Goal: Task Accomplishment & Management: Use online tool/utility

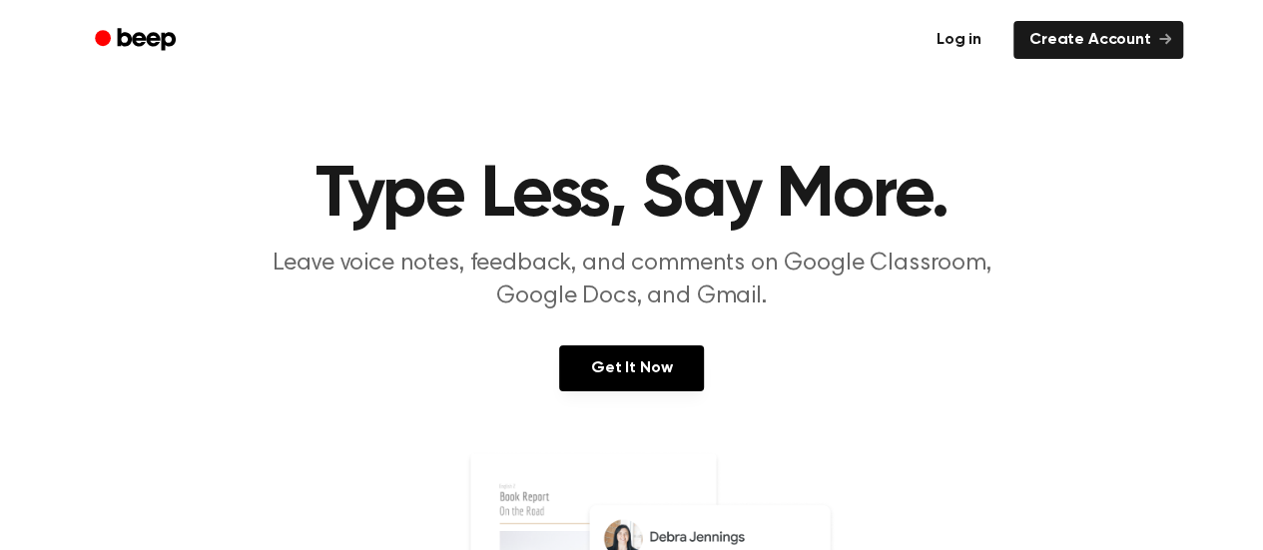
click at [956, 40] on link "Log in" at bounding box center [959, 40] width 85 height 46
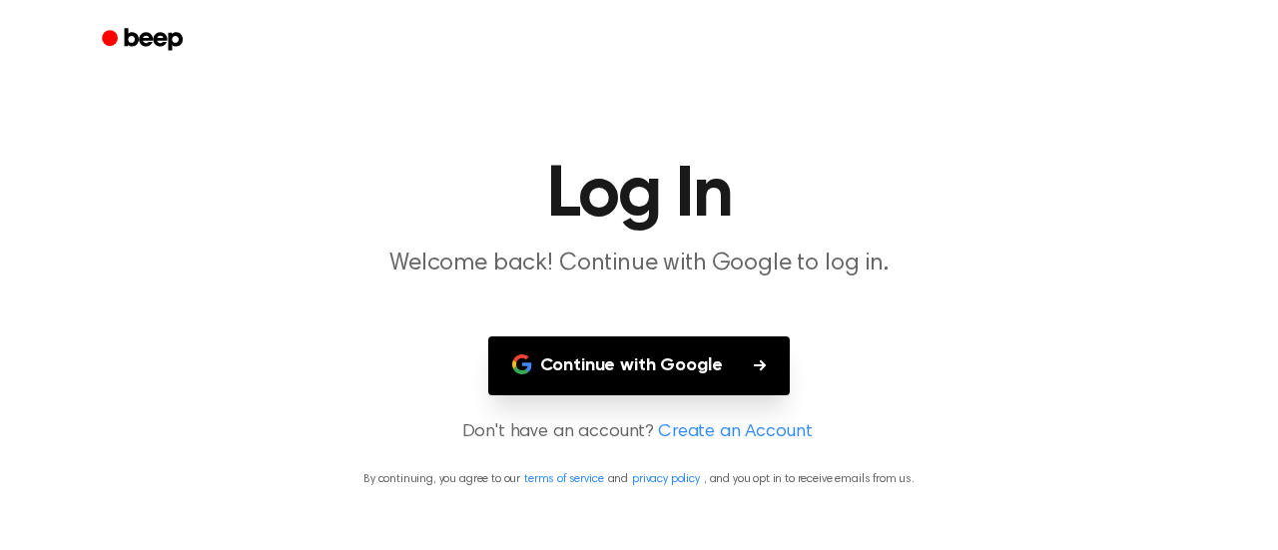
click at [625, 380] on button "Continue with Google" at bounding box center [639, 366] width 303 height 59
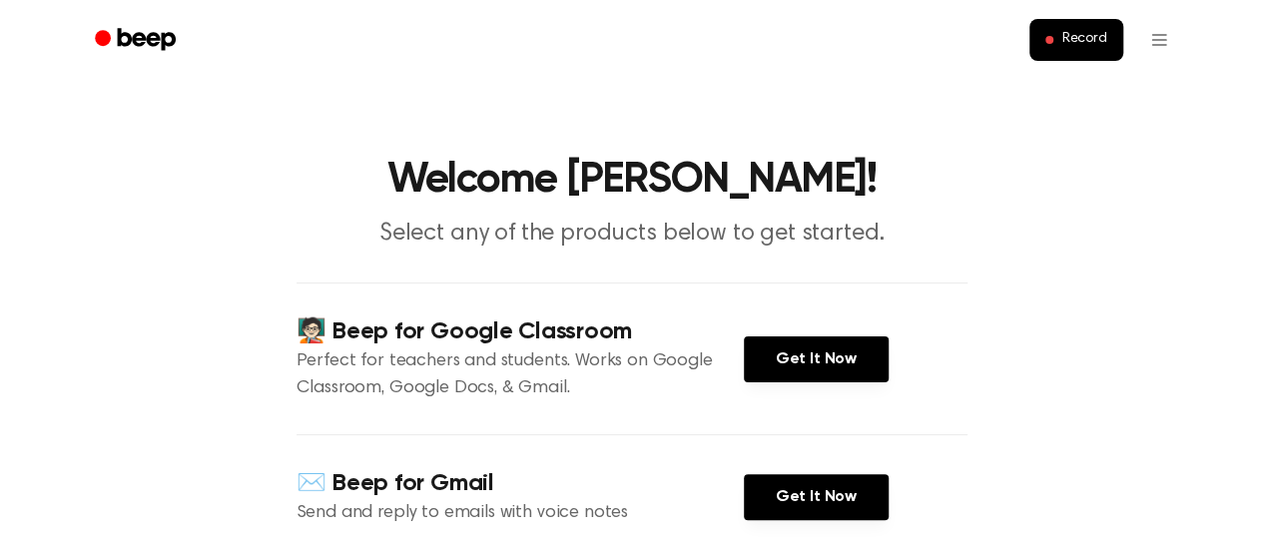
click at [1077, 447] on main "Welcome [PERSON_NAME]! Select any of the products below to get started. 🧑🏻‍🏫 Be…" at bounding box center [631, 549] width 1263 height 1099
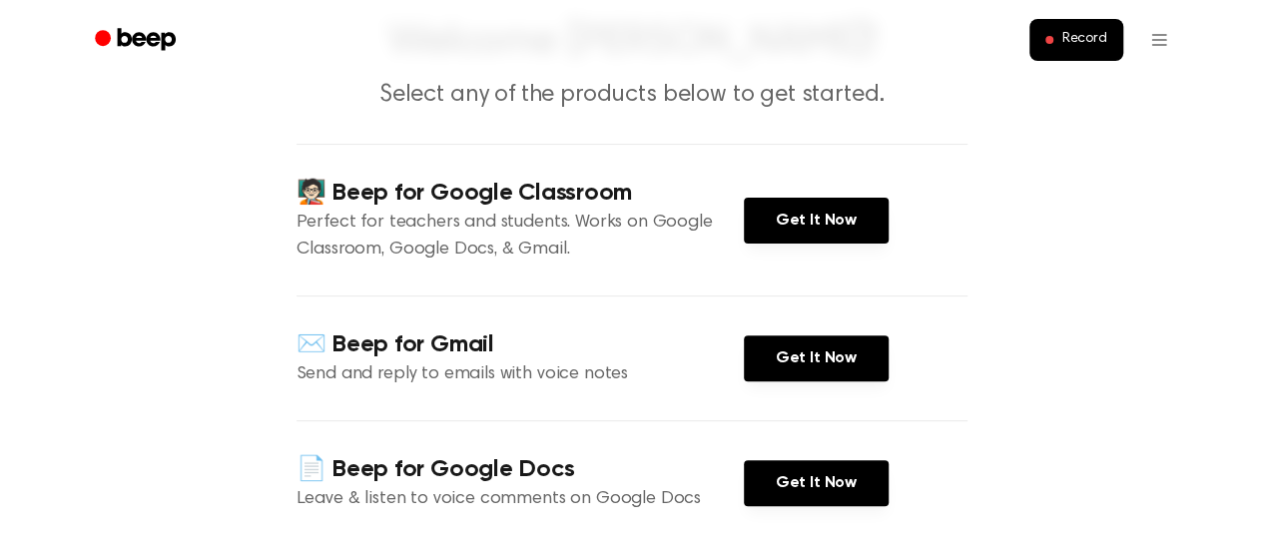
scroll to position [135, 0]
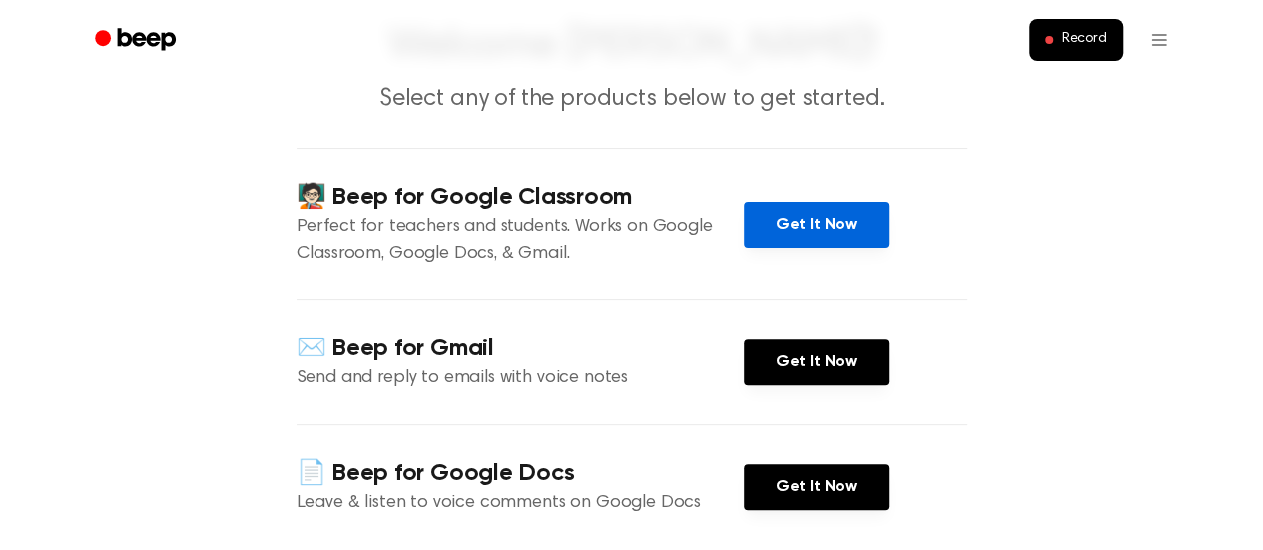
click at [805, 211] on link "Get It Now" at bounding box center [816, 225] width 145 height 46
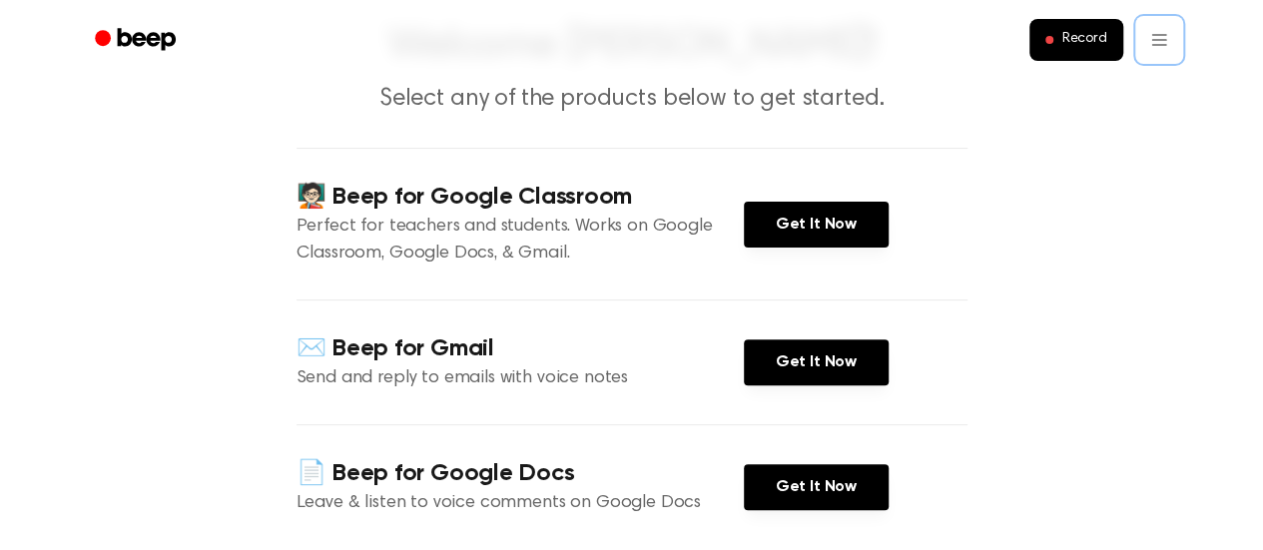
click at [1060, 37] on button "Record" at bounding box center [1076, 40] width 93 height 42
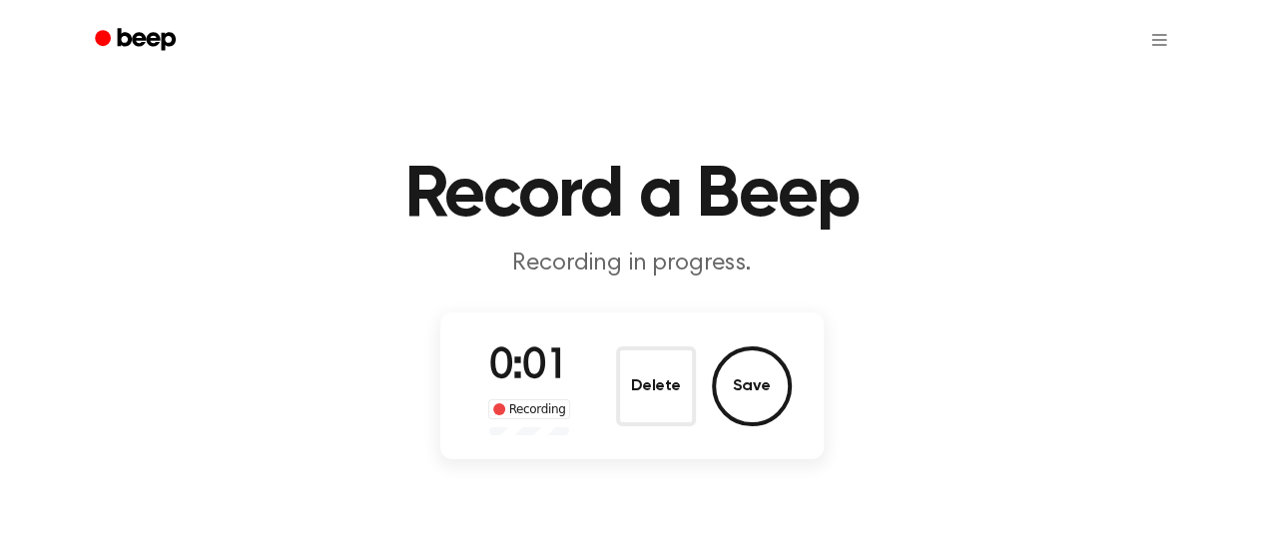
click at [644, 339] on div "0:01 Recording Delete Save" at bounding box center [632, 386] width 320 height 99
click at [751, 388] on button "Save" at bounding box center [752, 387] width 80 height 80
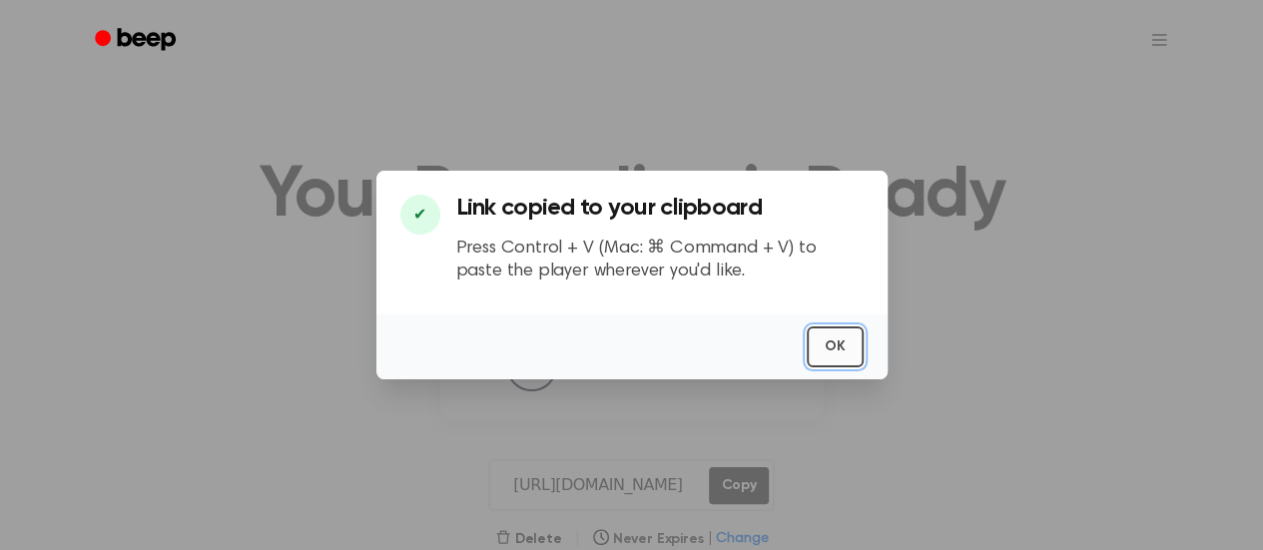
click at [826, 336] on button "OK" at bounding box center [835, 347] width 57 height 41
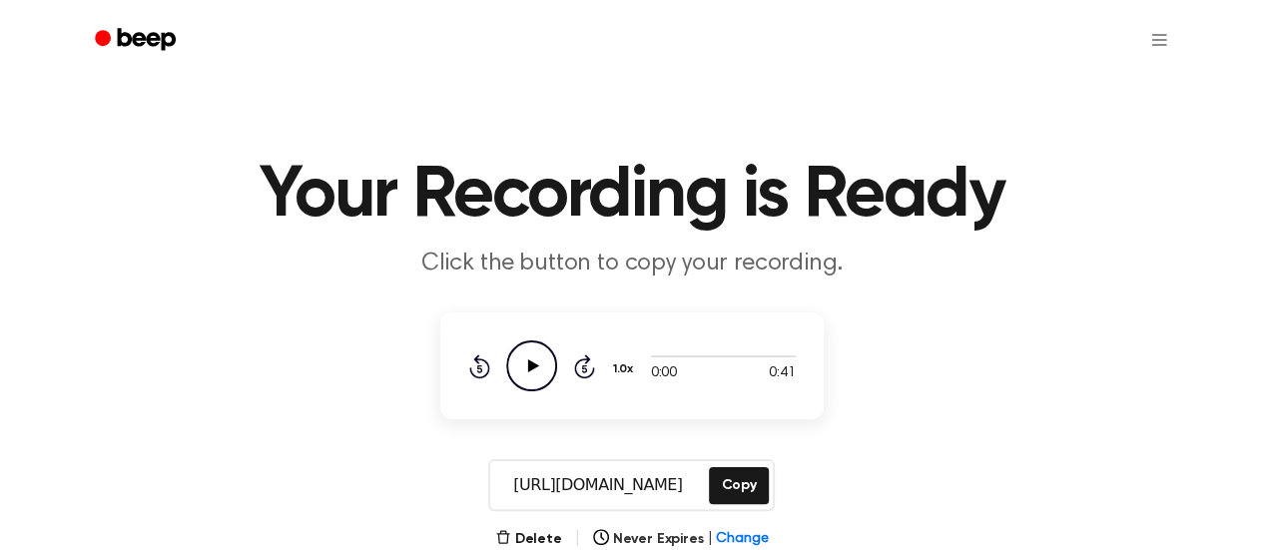
click at [521, 365] on icon "Play Audio" at bounding box center [531, 366] width 51 height 51
click at [744, 488] on button "Copy" at bounding box center [738, 485] width 59 height 37
